Goal: Task Accomplishment & Management: Manage account settings

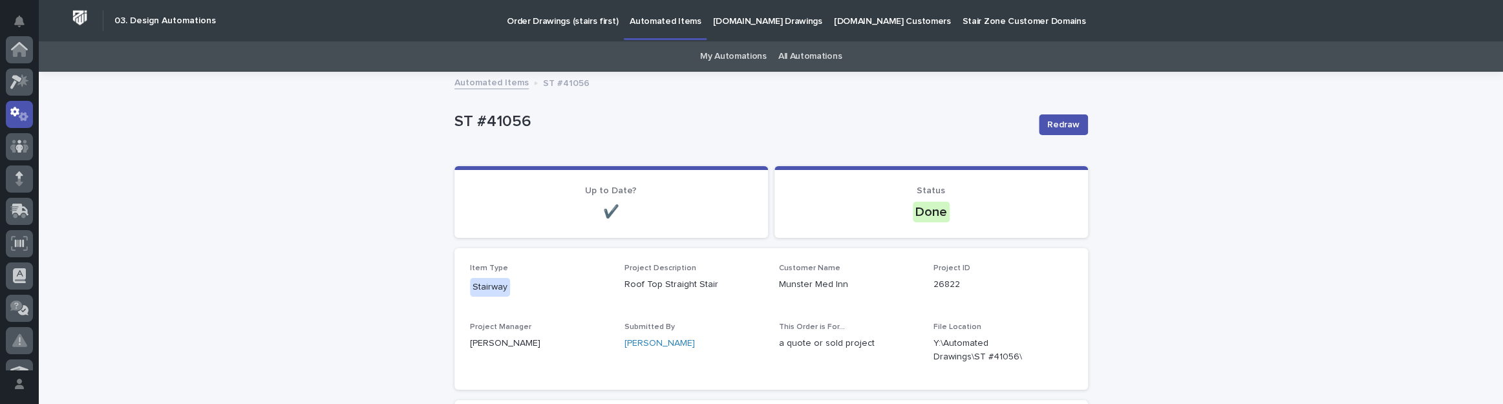
scroll to position [65, 0]
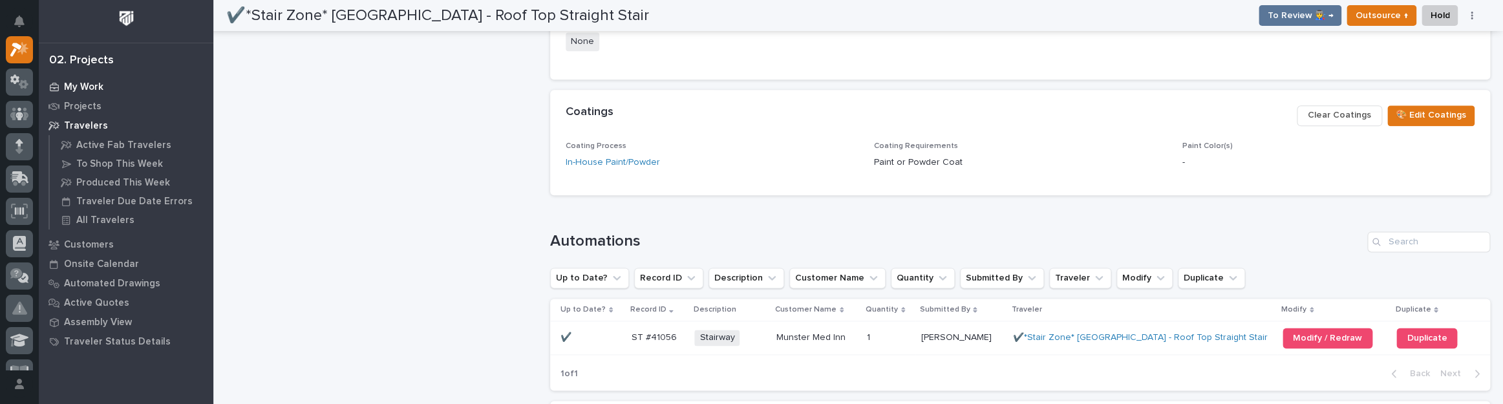
scroll to position [966, 0]
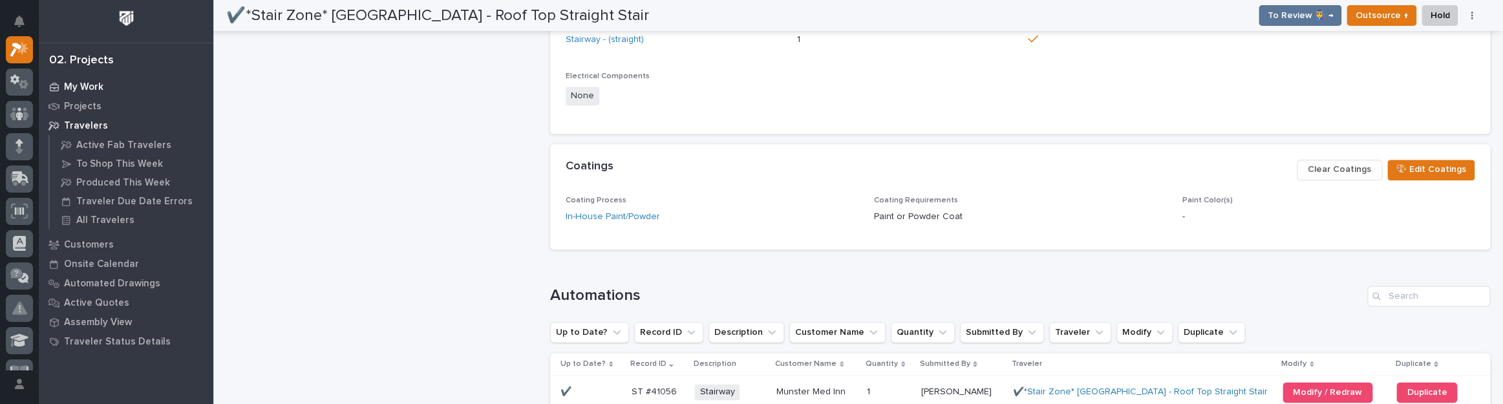
click at [81, 83] on p "My Work" at bounding box center [83, 87] width 39 height 12
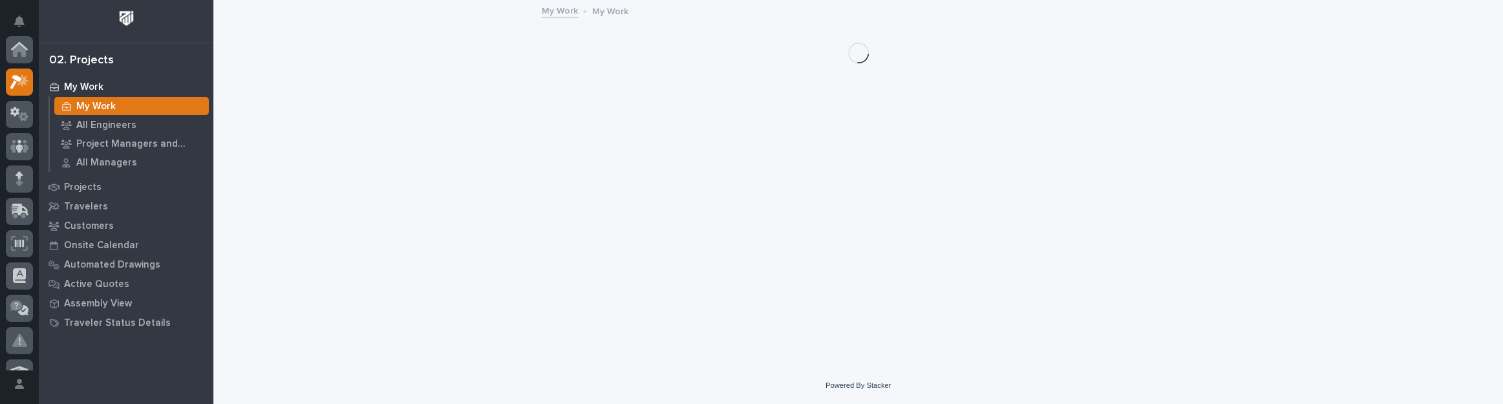
scroll to position [32, 0]
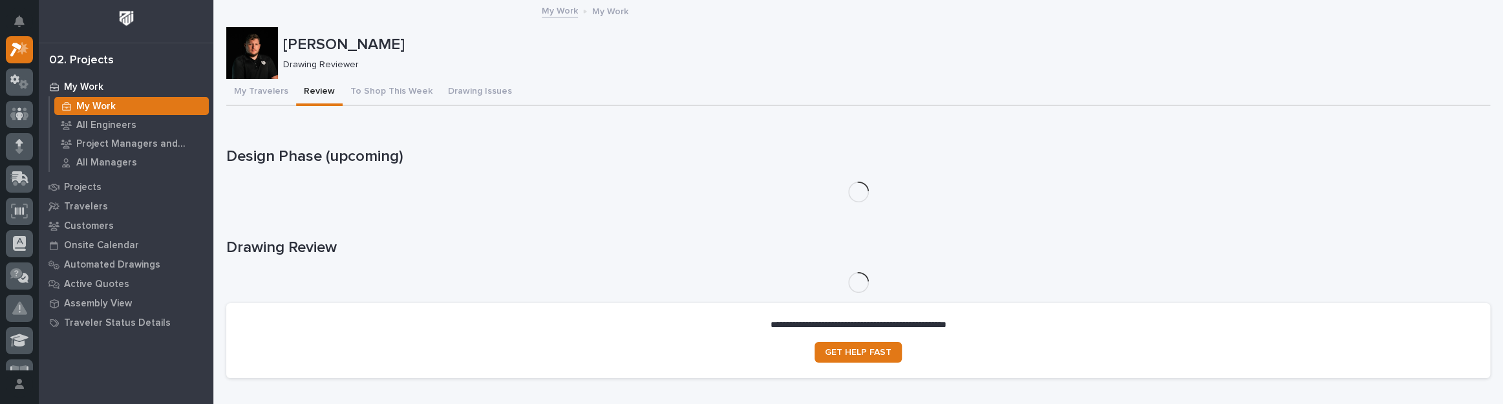
click at [330, 93] on button "Review" at bounding box center [319, 92] width 47 height 27
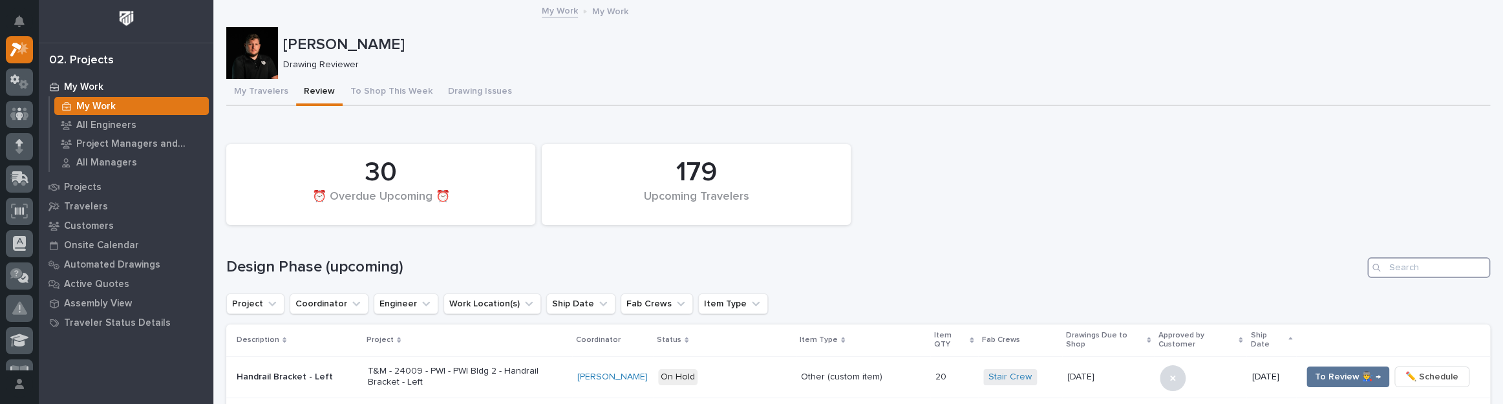
click at [1385, 265] on input "Search" at bounding box center [1428, 267] width 123 height 21
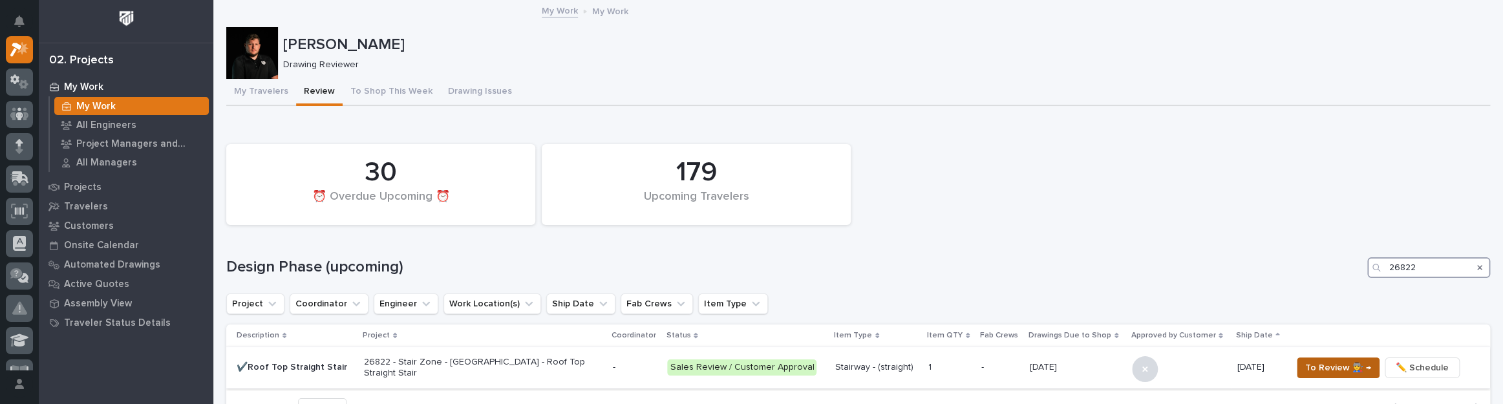
type input "26822"
click at [1358, 372] on span "To Review 👨‍🏭 →" at bounding box center [1338, 368] width 66 height 16
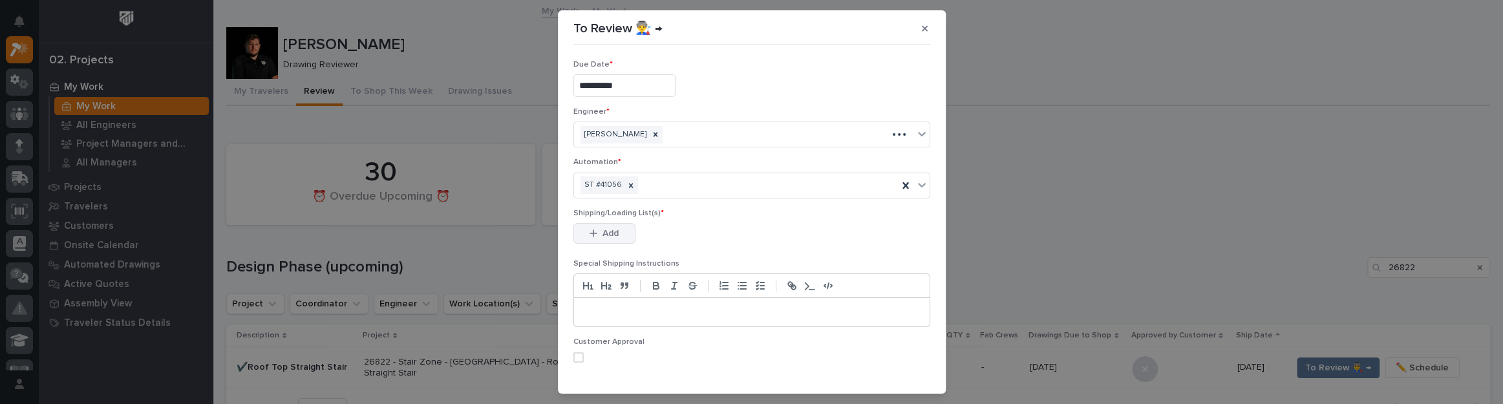
click at [613, 224] on button "Add" at bounding box center [604, 233] width 62 height 21
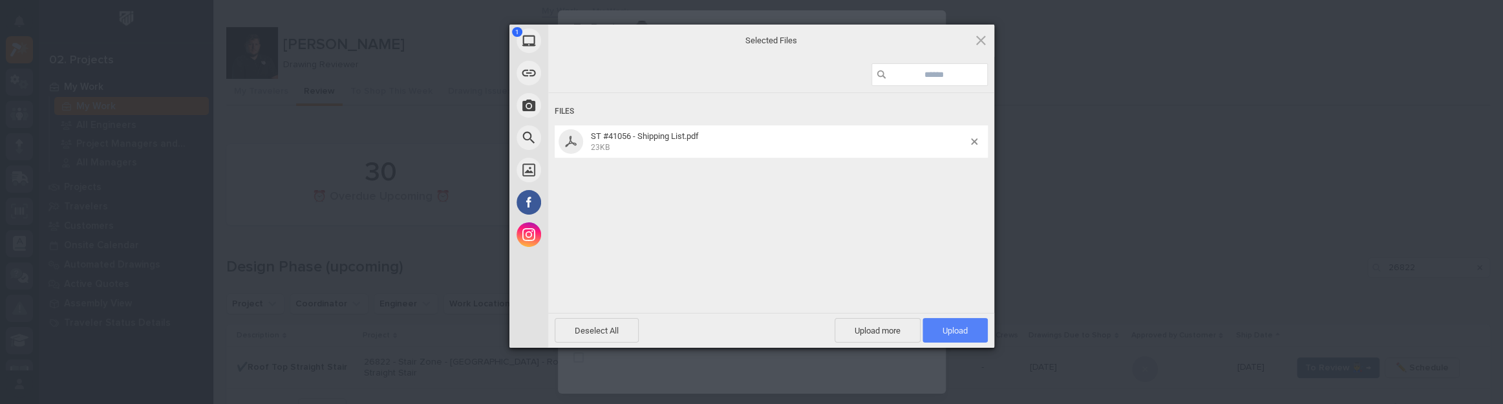
click at [949, 323] on span "Upload 1" at bounding box center [954, 330] width 65 height 25
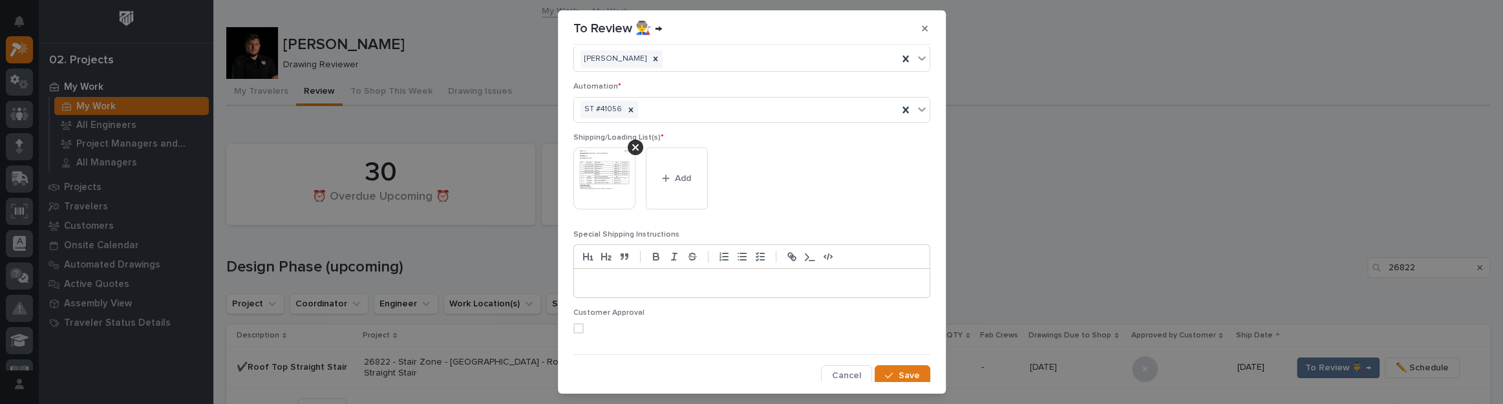
scroll to position [79, 0]
click at [887, 368] on div "button" at bounding box center [891, 372] width 13 height 9
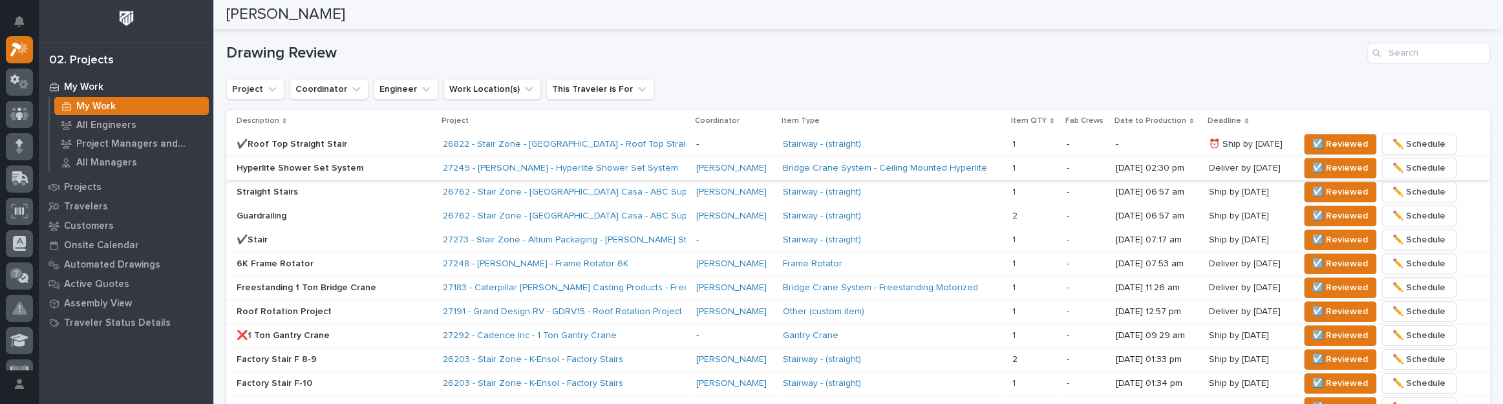
scroll to position [482, 0]
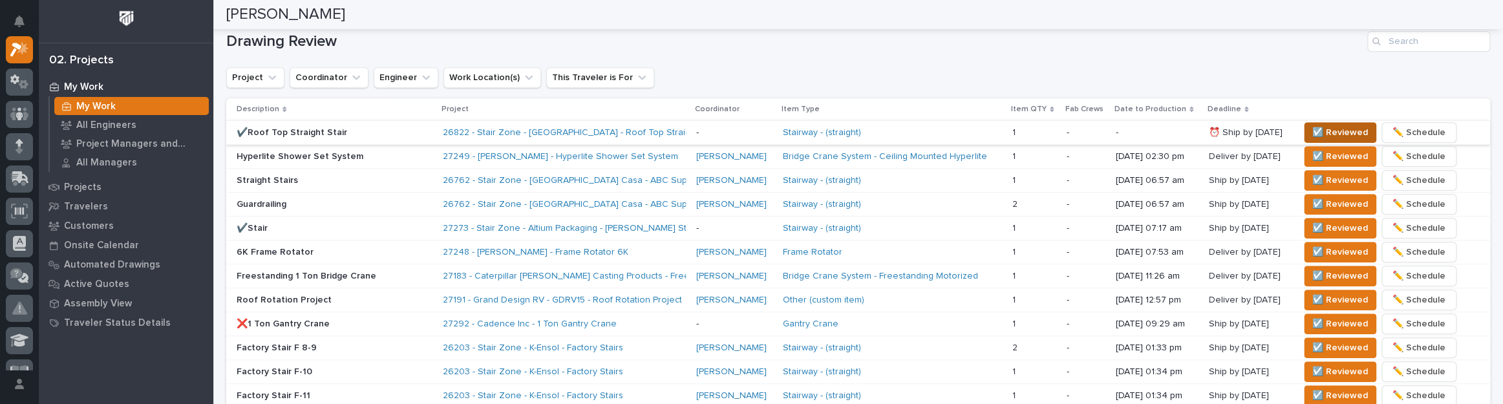
click at [1312, 129] on span "☑️ Reviewed" at bounding box center [1340, 133] width 56 height 16
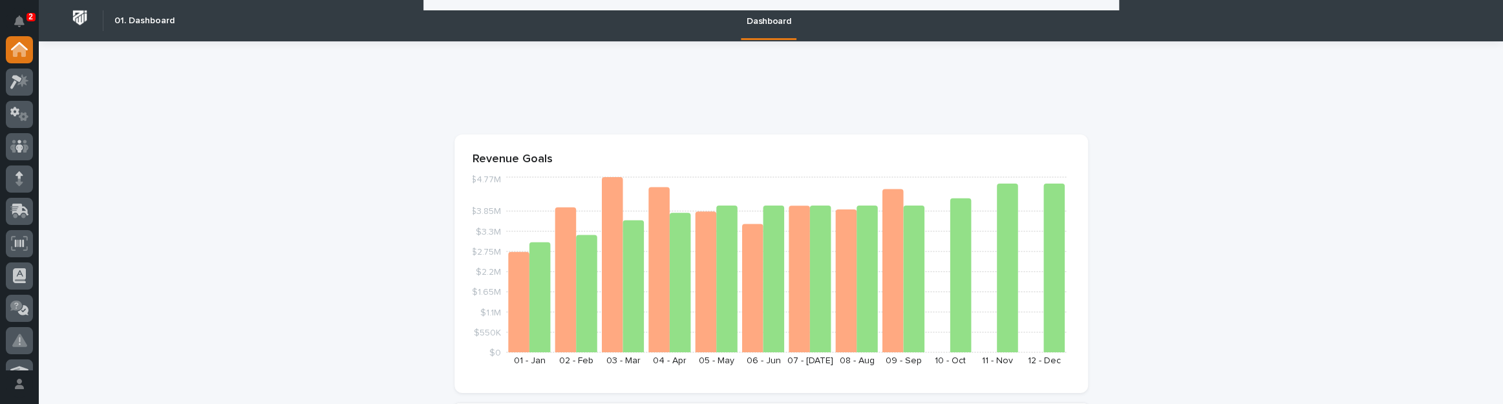
scroll to position [705, 0]
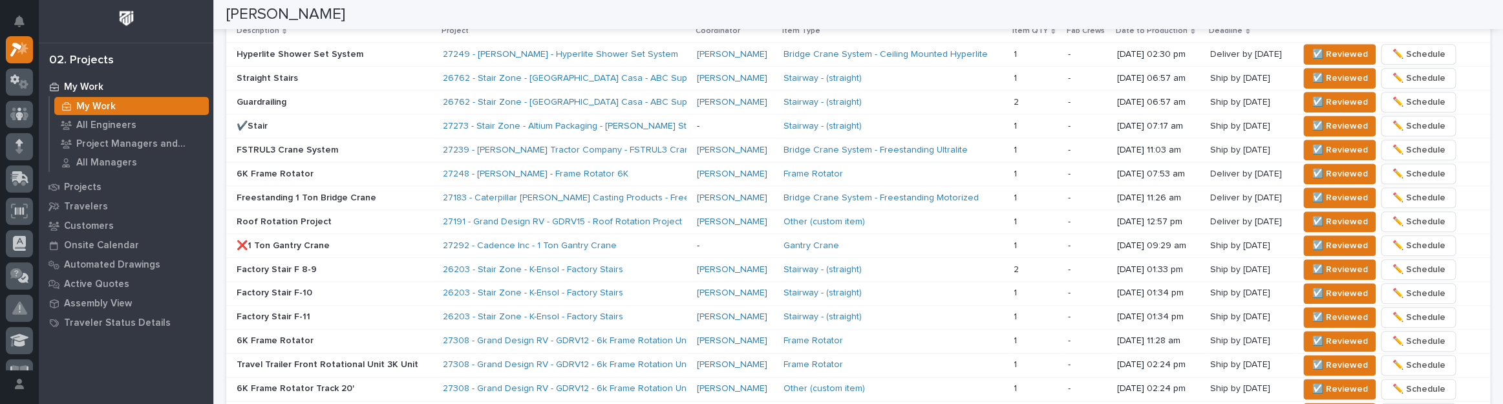
scroll to position [873, 0]
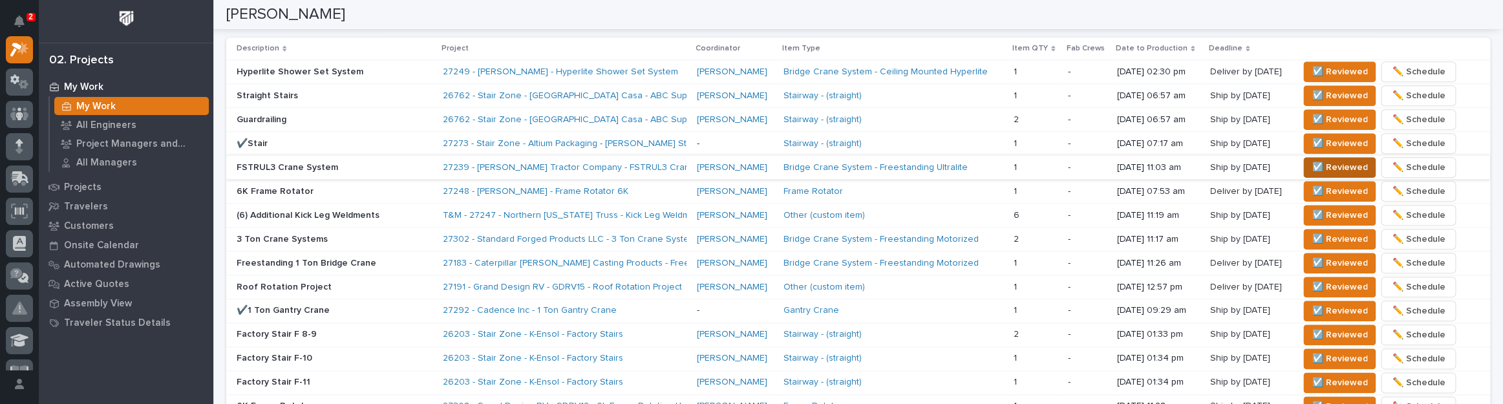
click at [1334, 165] on span "☑️ Reviewed" at bounding box center [1340, 168] width 56 height 16
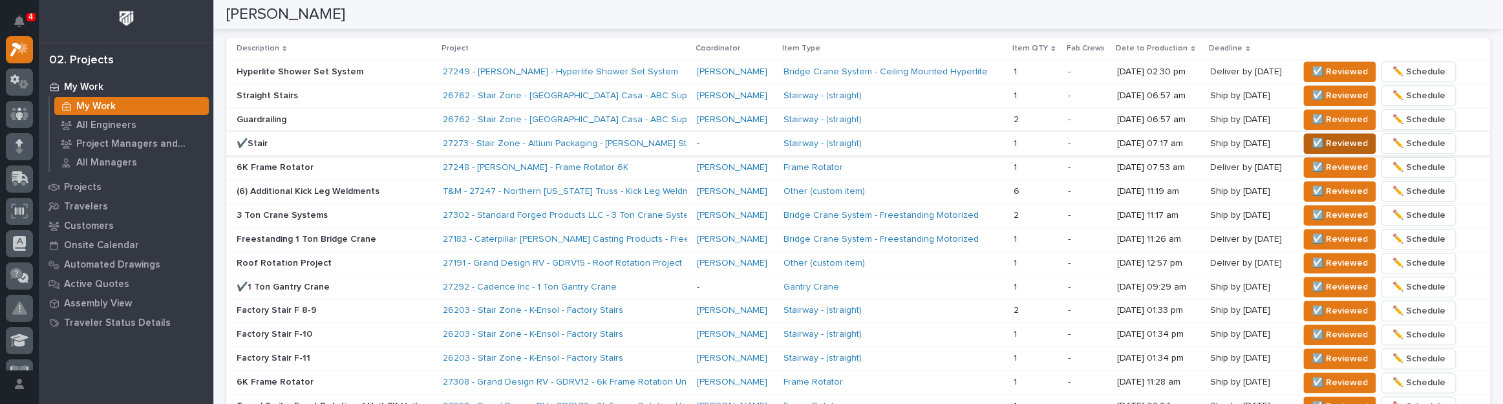
click at [1315, 142] on span "☑️ Reviewed" at bounding box center [1340, 144] width 56 height 16
